Goal: Communication & Community: Participate in discussion

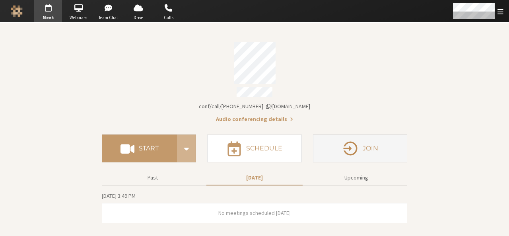
click at [317, 154] on button "Join" at bounding box center [360, 148] width 94 height 28
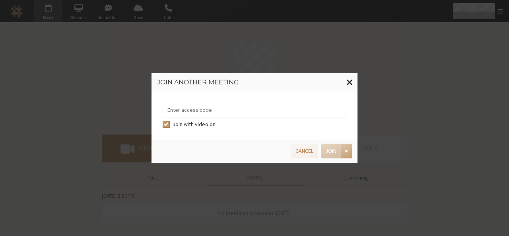
click at [354, 81] on button at bounding box center [350, 82] width 16 height 18
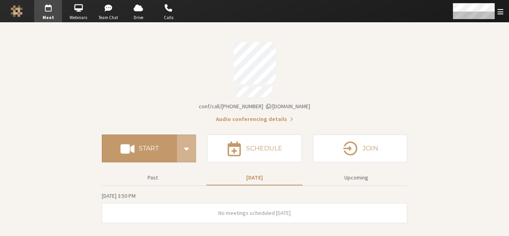
click at [354, 81] on div "Account details" at bounding box center [254, 63] width 305 height 42
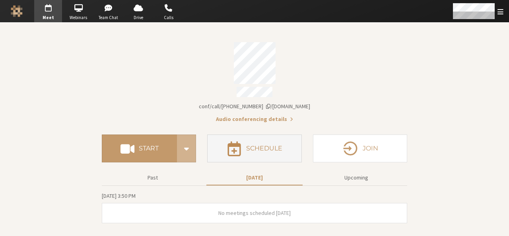
click at [258, 147] on h4 "Schedule" at bounding box center [264, 148] width 36 height 6
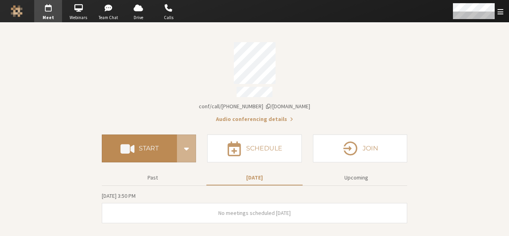
click at [143, 151] on button "Start" at bounding box center [139, 148] width 75 height 28
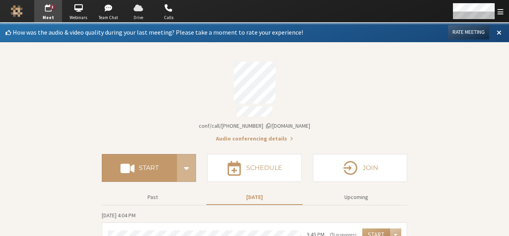
click at [133, 10] on span "button" at bounding box center [138, 8] width 28 height 13
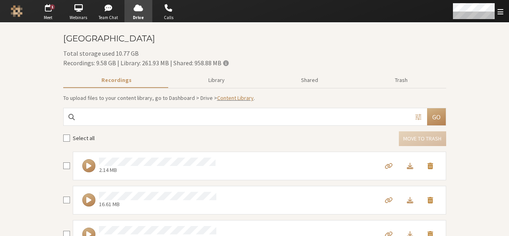
click at [232, 99] on link "Content Library" at bounding box center [235, 97] width 37 height 7
click at [49, 17] on span "Meet" at bounding box center [48, 17] width 28 height 7
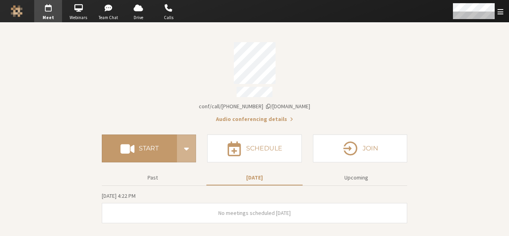
click at [242, 235] on section "Meeting link iotum.callbridge.rocks/conf/call/9168685 Audio conferencing detail…" at bounding box center [254, 129] width 509 height 213
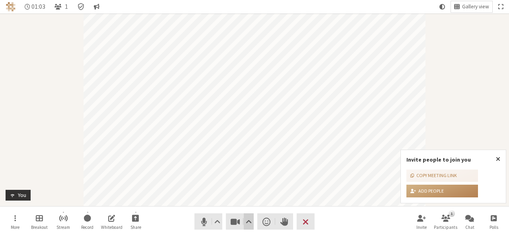
click at [247, 222] on span "Video setting" at bounding box center [249, 221] width 6 height 11
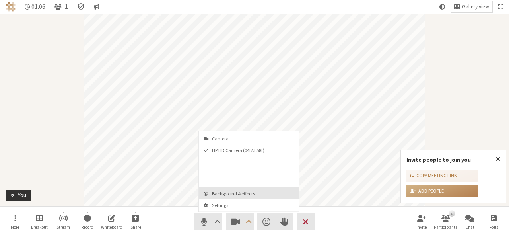
click at [242, 192] on span "Background & effects" at bounding box center [254, 193] width 84 height 5
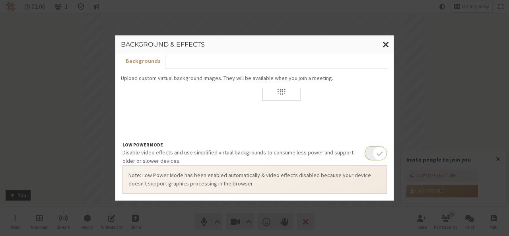
scroll to position [87, 0]
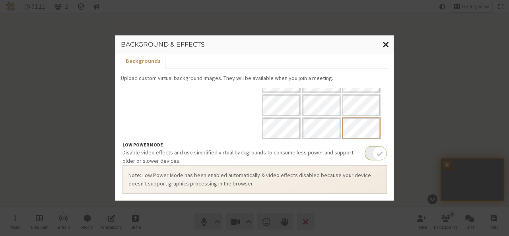
click at [387, 43] on span "Close modal" at bounding box center [386, 44] width 7 height 10
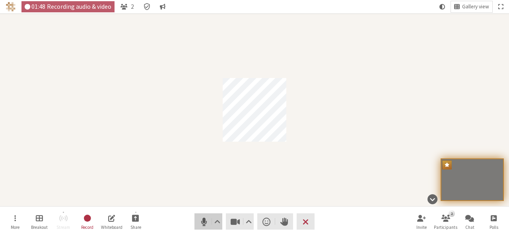
click at [200, 227] on button "Audio" at bounding box center [208, 221] width 28 height 16
click at [236, 226] on span "Stop video (Alt+V)" at bounding box center [235, 221] width 11 height 11
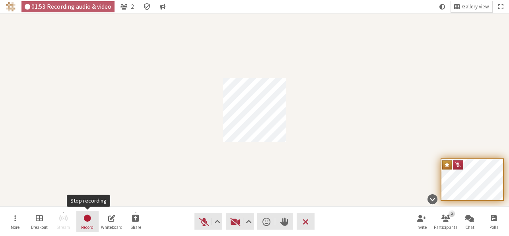
click at [87, 217] on span "Stop recording" at bounding box center [87, 218] width 9 height 10
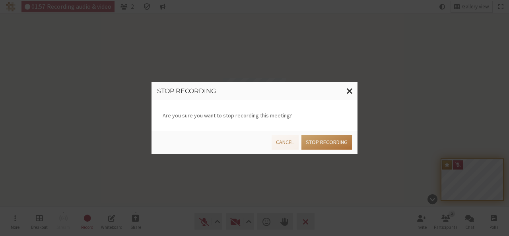
click at [341, 144] on button "Stop recording" at bounding box center [326, 142] width 51 height 15
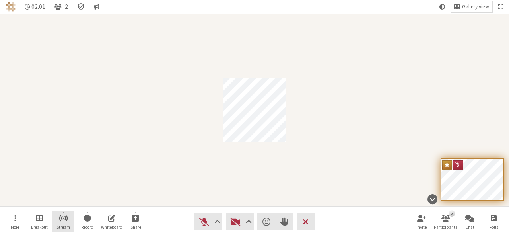
click at [68, 216] on button "Stream" at bounding box center [63, 221] width 22 height 21
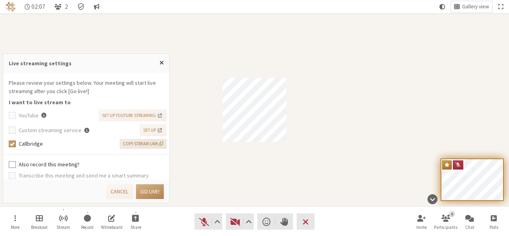
click at [160, 141] on span "Copy stream link" at bounding box center [143, 143] width 40 height 7
click at [152, 195] on button "Go live!" at bounding box center [150, 191] width 28 height 15
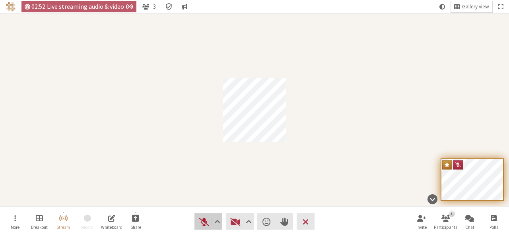
click at [205, 214] on button "Audio" at bounding box center [208, 221] width 28 height 16
click at [449, 222] on span "Open participant list" at bounding box center [445, 217] width 9 height 9
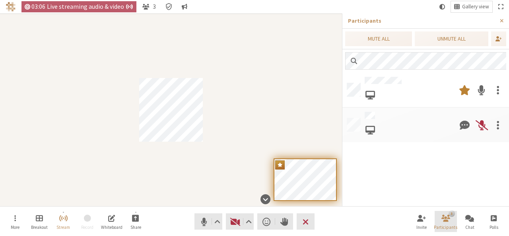
click at [447, 220] on span "Close participant list" at bounding box center [445, 217] width 9 height 9
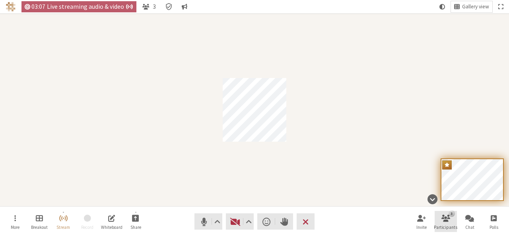
click at [447, 220] on span "Open participant list" at bounding box center [445, 217] width 9 height 9
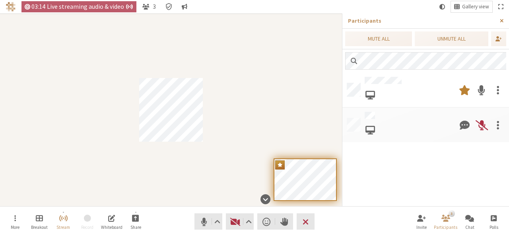
click at [507, 19] on button "Close sidebar" at bounding box center [501, 21] width 15 height 15
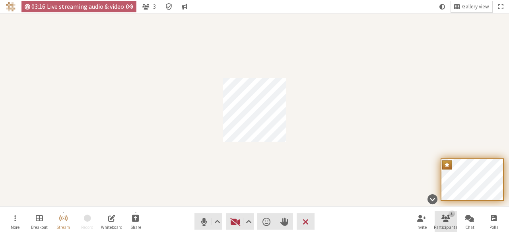
click at [441, 223] on button "3 Participants" at bounding box center [446, 221] width 22 height 21
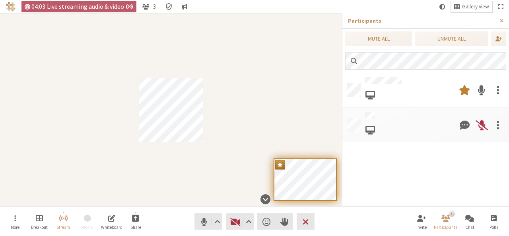
click at [412, 169] on div at bounding box center [425, 139] width 167 height 134
click at [502, 21] on span "Close sidebar" at bounding box center [502, 21] width 4 height 6
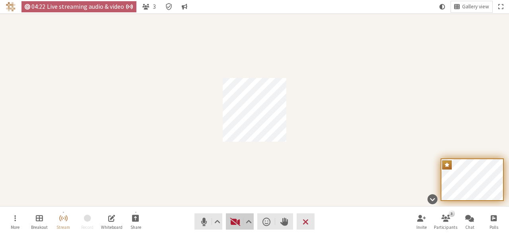
click at [233, 220] on span "Start video (Alt+V)" at bounding box center [235, 221] width 11 height 11
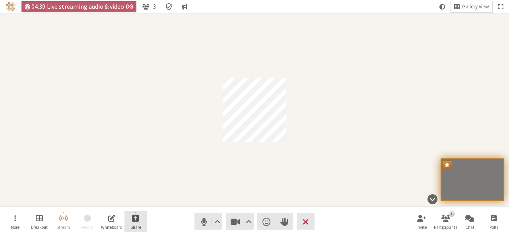
click at [134, 222] on span "Start sharing" at bounding box center [135, 217] width 7 height 9
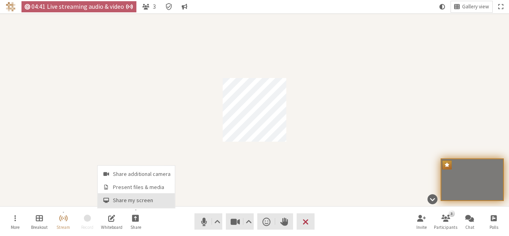
click at [132, 198] on span "Share my screen" at bounding box center [142, 200] width 58 height 6
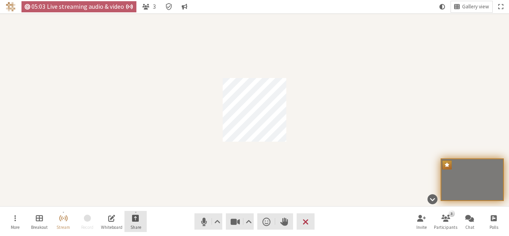
click at [134, 211] on button "Share" at bounding box center [135, 221] width 22 height 21
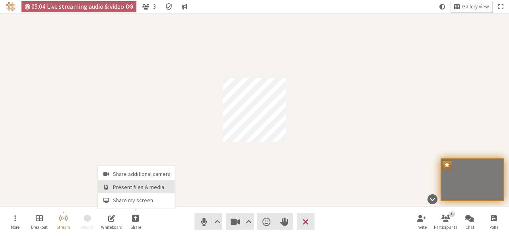
click at [134, 187] on span "Present files & media" at bounding box center [142, 187] width 58 height 6
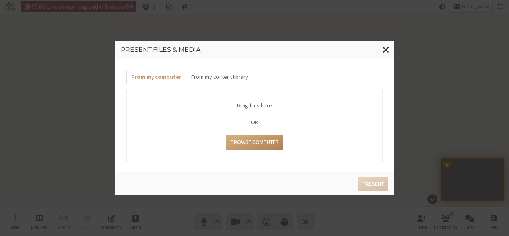
click at [265, 151] on div "Drag files here OR Browse Computer" at bounding box center [254, 125] width 256 height 71
type input "C:\fakepath\livestream participant.png"
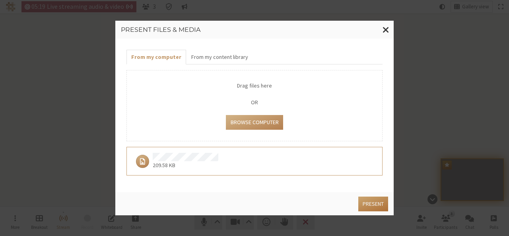
click at [371, 200] on button "Present" at bounding box center [373, 203] width 30 height 15
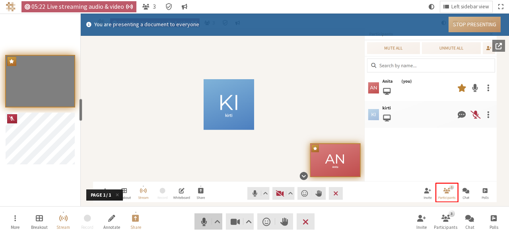
click at [204, 221] on span "Mute (Alt+A)" at bounding box center [203, 221] width 11 height 11
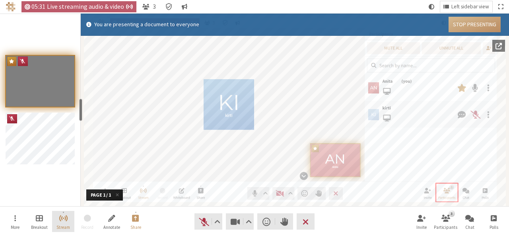
click at [65, 219] on span "Stop streaming" at bounding box center [63, 217] width 9 height 9
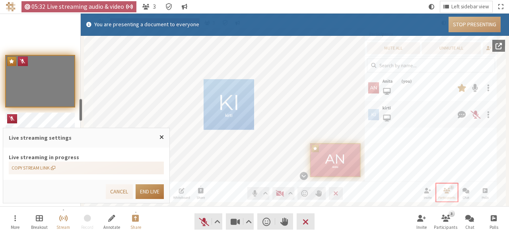
click at [144, 192] on button "End live" at bounding box center [150, 191] width 28 height 15
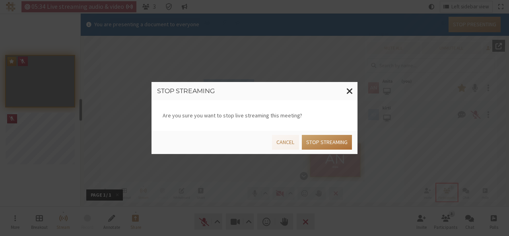
click at [321, 146] on button "Stop streaming" at bounding box center [327, 142] width 50 height 15
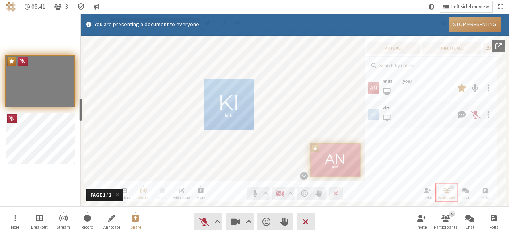
click at [487, 23] on button "Stop Presenting" at bounding box center [475, 25] width 52 height 16
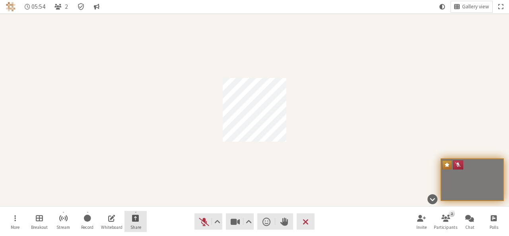
click at [137, 223] on button "Share" at bounding box center [135, 221] width 22 height 21
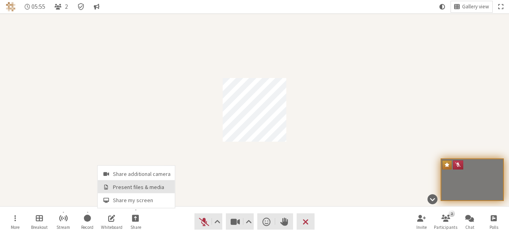
click at [136, 184] on span "Present files & media" at bounding box center [142, 187] width 58 height 6
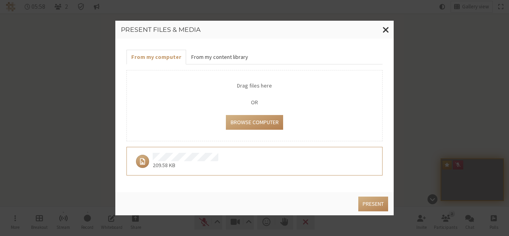
click at [213, 58] on button "From my content library" at bounding box center [219, 57] width 66 height 15
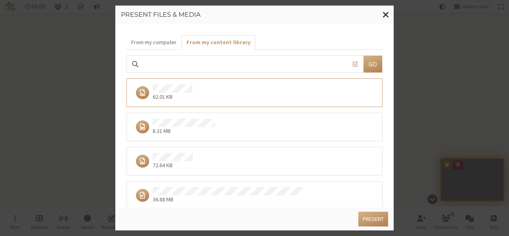
click at [221, 126] on div "8.31 MB" at bounding box center [251, 127] width 239 height 17
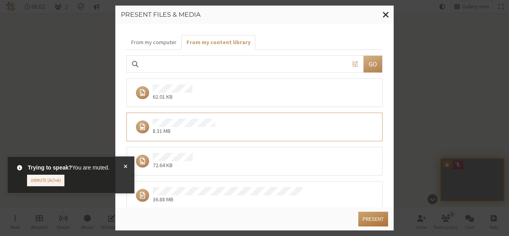
click at [385, 222] on button "Present" at bounding box center [373, 219] width 30 height 15
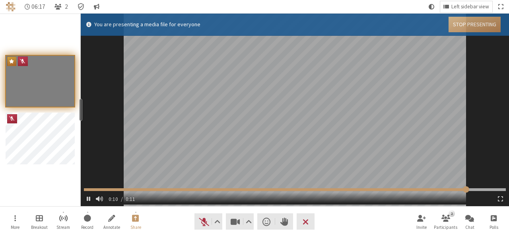
type input "11.1145"
click at [109, 223] on button "Annotate" at bounding box center [112, 221] width 22 height 21
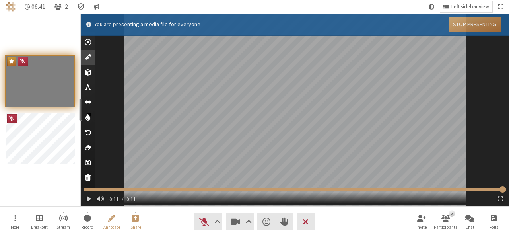
click at [478, 25] on button "Stop Presenting" at bounding box center [475, 25] width 52 height 16
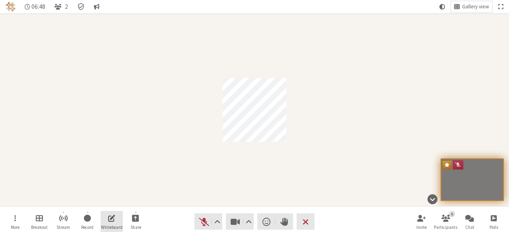
click at [113, 227] on span "Whiteboard" at bounding box center [111, 227] width 21 height 5
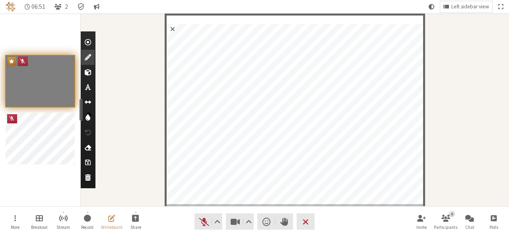
click at [172, 29] on span "Exit whiteboard" at bounding box center [173, 28] width 12 height 14
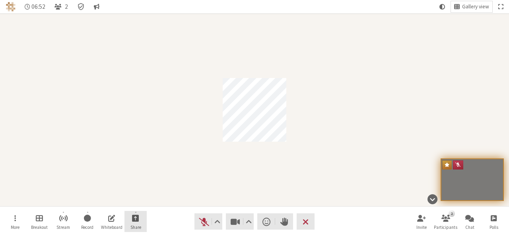
click at [138, 217] on span "Start sharing" at bounding box center [135, 217] width 7 height 9
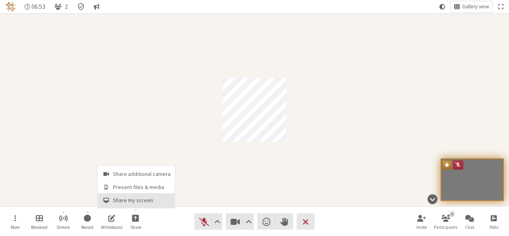
click at [131, 197] on span "Share my screen" at bounding box center [142, 200] width 58 height 6
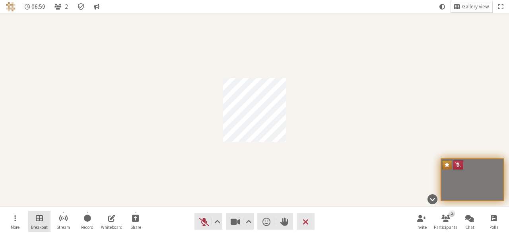
click at [37, 213] on span "Manage Breakout Rooms" at bounding box center [39, 217] width 7 height 9
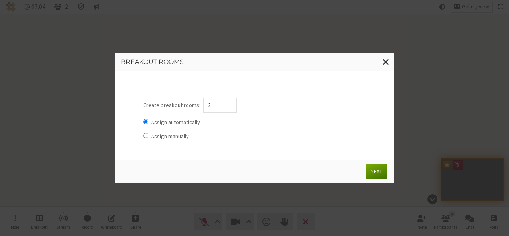
click at [382, 170] on button "Next" at bounding box center [376, 171] width 20 height 15
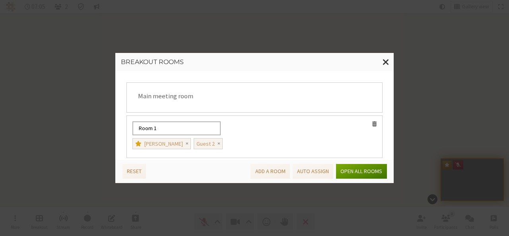
click at [382, 170] on button "Open all rooms" at bounding box center [361, 171] width 51 height 15
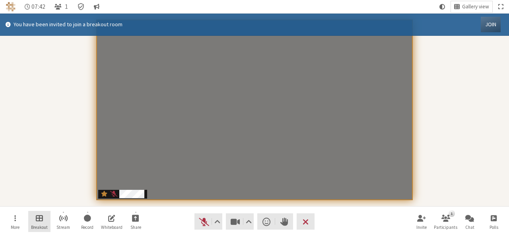
click at [47, 225] on span "Breakout" at bounding box center [39, 227] width 17 height 5
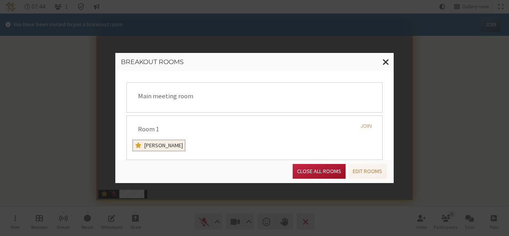
click at [319, 172] on button "Close all rooms" at bounding box center [319, 171] width 53 height 15
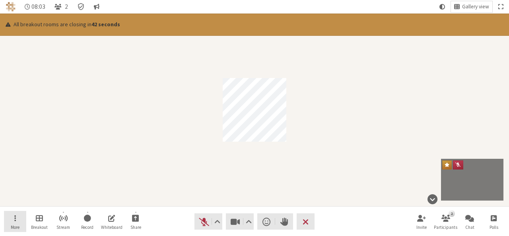
click at [13, 217] on button "More" at bounding box center [15, 221] width 22 height 21
click at [122, 153] on div "Participant" at bounding box center [254, 110] width 509 height 192
click at [41, 220] on span "Manage Breakout Rooms" at bounding box center [39, 217] width 7 height 9
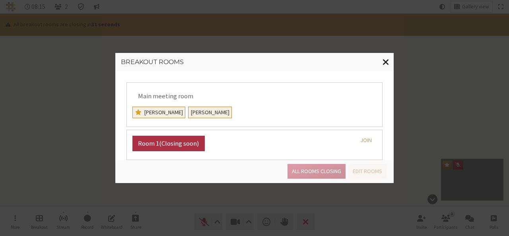
click at [388, 67] on button "Close modal" at bounding box center [386, 62] width 16 height 18
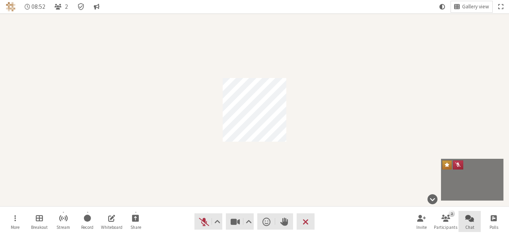
click at [464, 223] on button "Chat" at bounding box center [470, 221] width 22 height 21
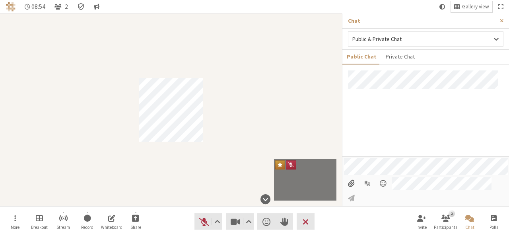
click at [354, 190] on input "File picker" at bounding box center [351, 184] width 15 height 14
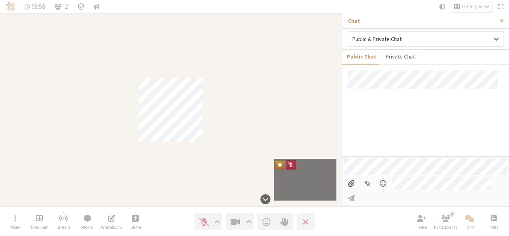
type input "C:\fakepath\IMG_0284.PNG"
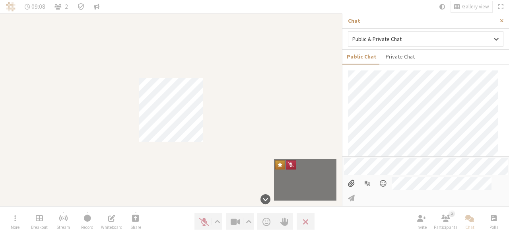
scroll to position [59, 0]
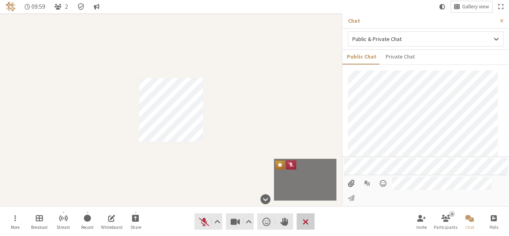
click at [305, 216] on span "End or leave meeting" at bounding box center [306, 221] width 6 height 11
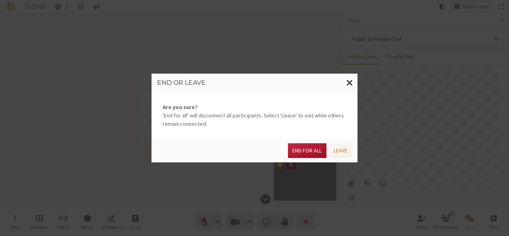
click at [305, 154] on button "End for all" at bounding box center [307, 150] width 38 height 15
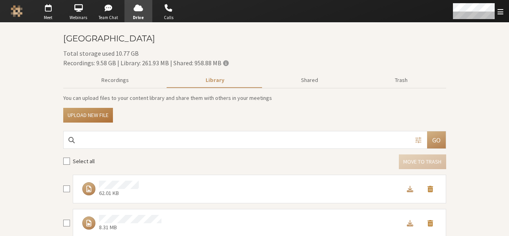
click at [97, 120] on button "Upload new file" at bounding box center [88, 115] width 50 height 15
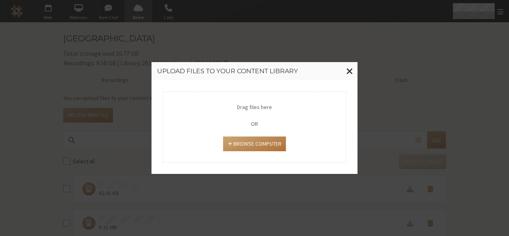
click at [247, 149] on button "Browse Computer" at bounding box center [254, 143] width 62 height 15
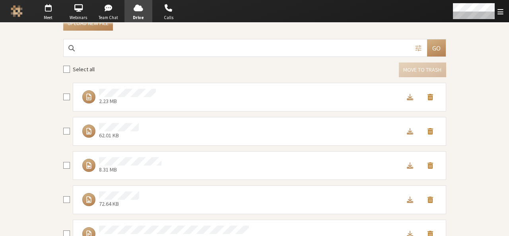
scroll to position [93, 0]
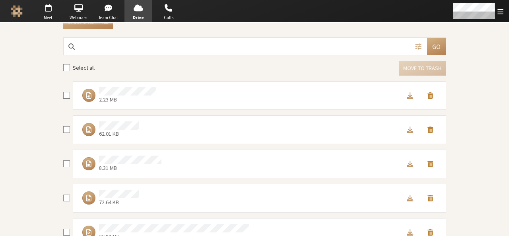
click at [428, 94] on span "Move to trash" at bounding box center [430, 94] width 6 height 7
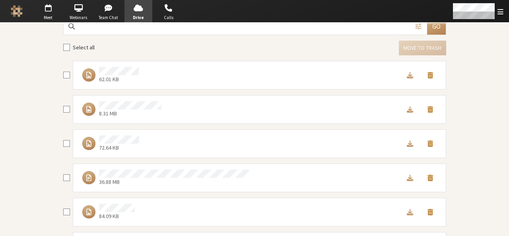
scroll to position [0, 0]
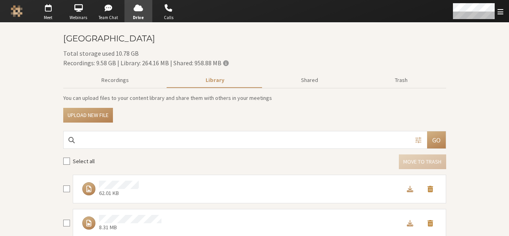
click at [360, 54] on div "Total storage used 10.78 GB Recordings: 9.58 GB | Library: 264.16 MB | Shared: …" at bounding box center [254, 58] width 383 height 19
